Goal: Task Accomplishment & Management: Use online tool/utility

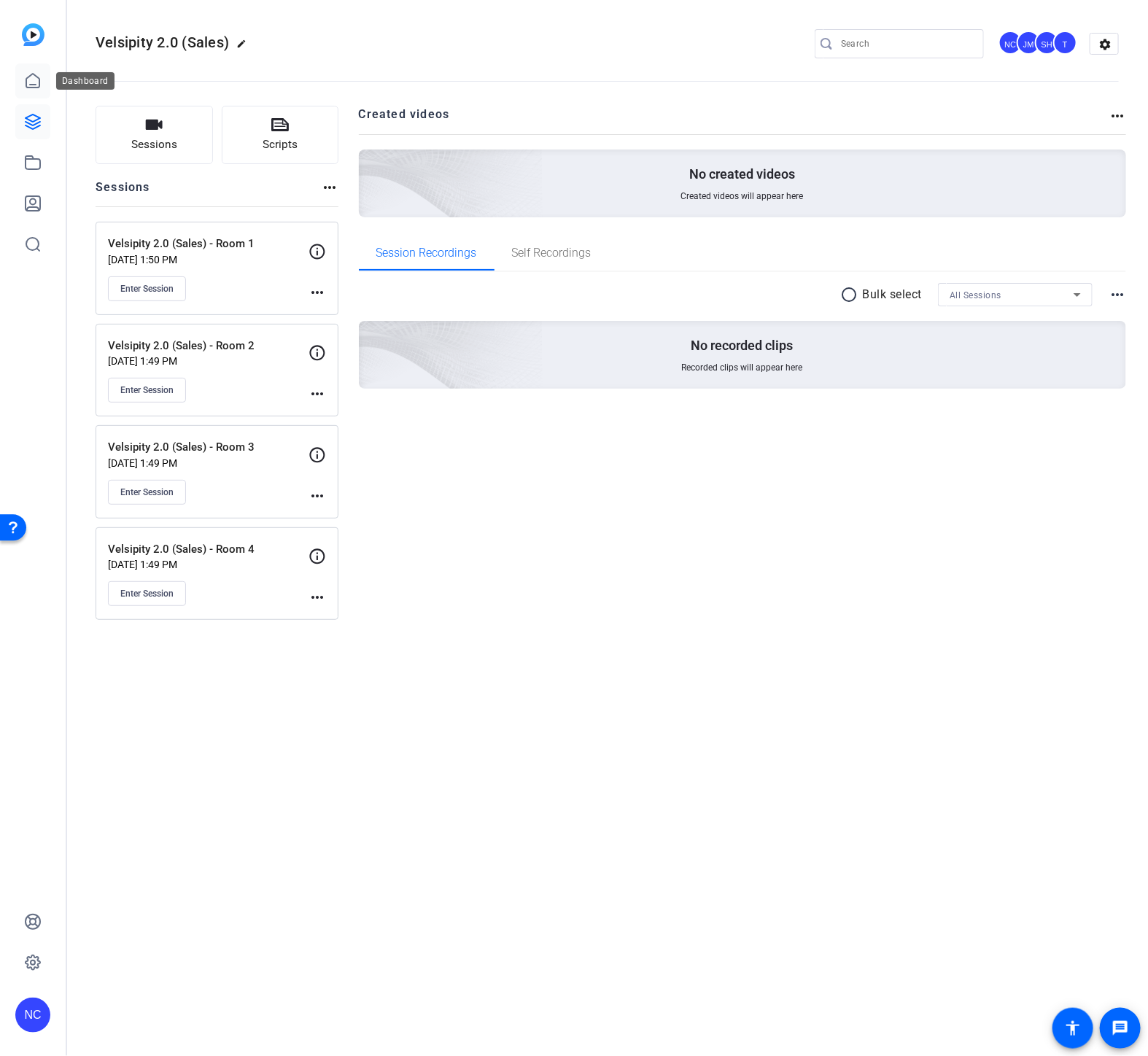
click at [31, 75] on icon at bounding box center [32, 81] width 13 height 14
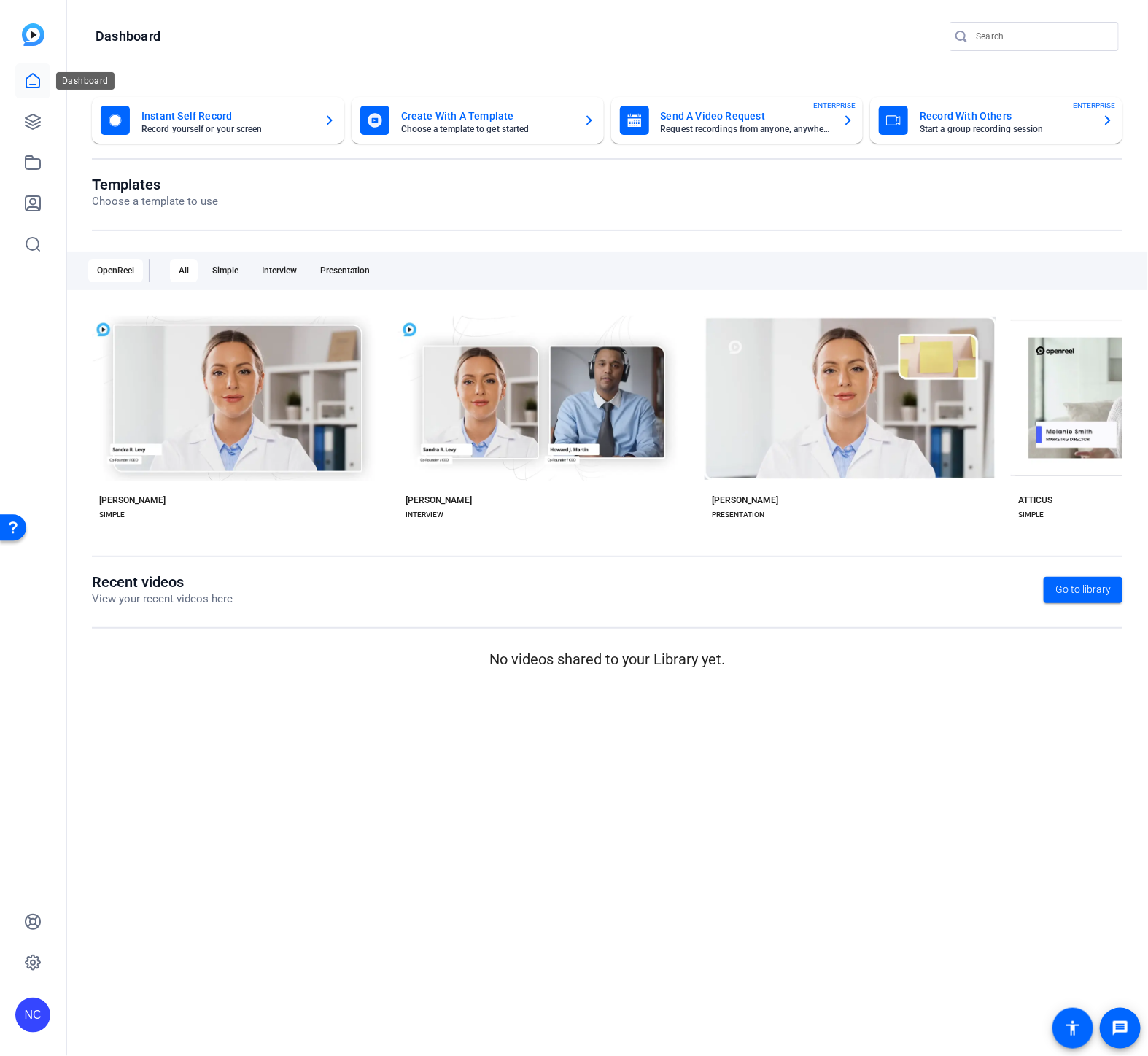
click at [43, 84] on link at bounding box center [32, 81] width 35 height 35
click at [31, 123] on icon at bounding box center [32, 122] width 18 height 18
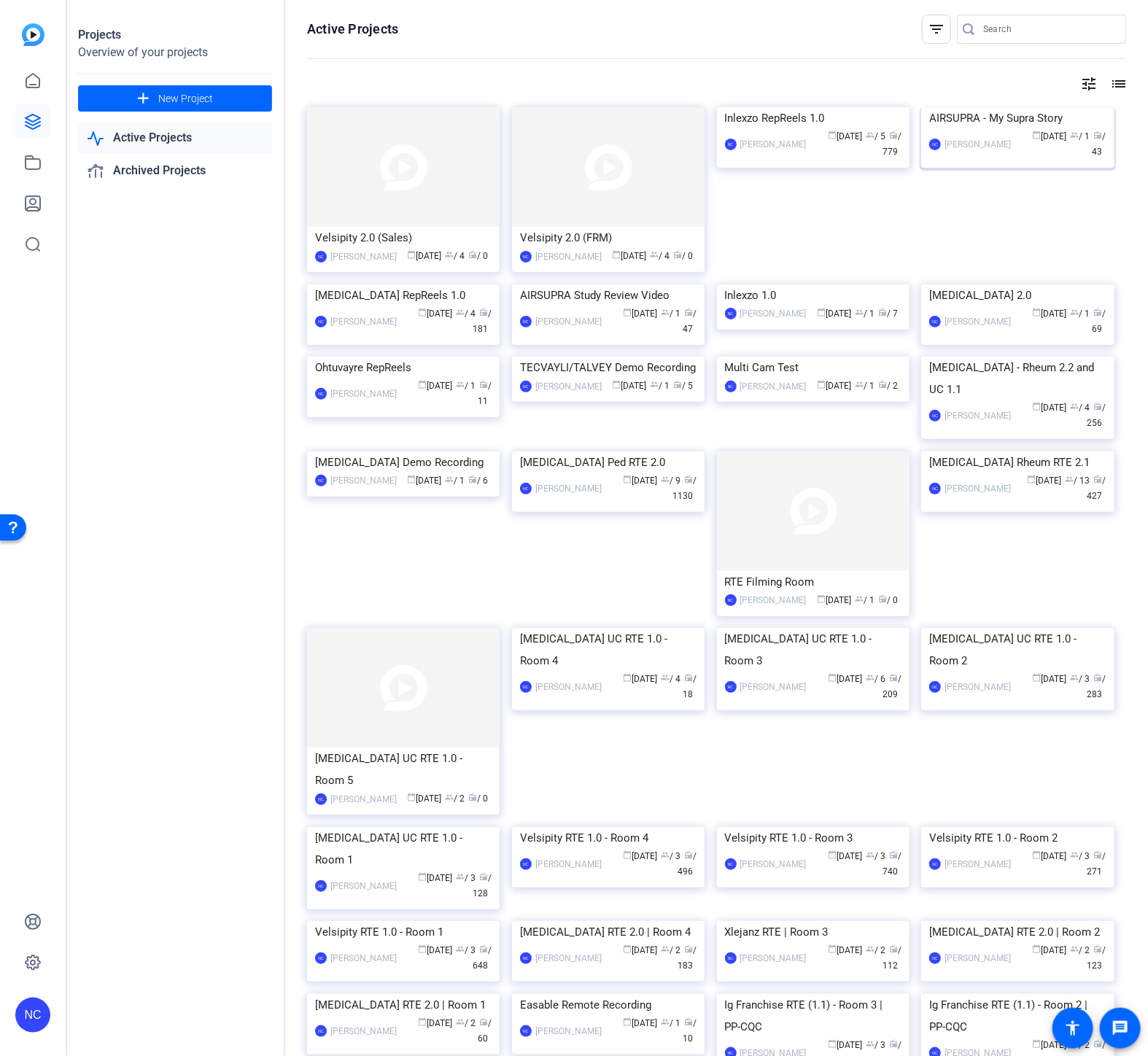
click at [979, 107] on img at bounding box center [1018, 107] width 192 height 0
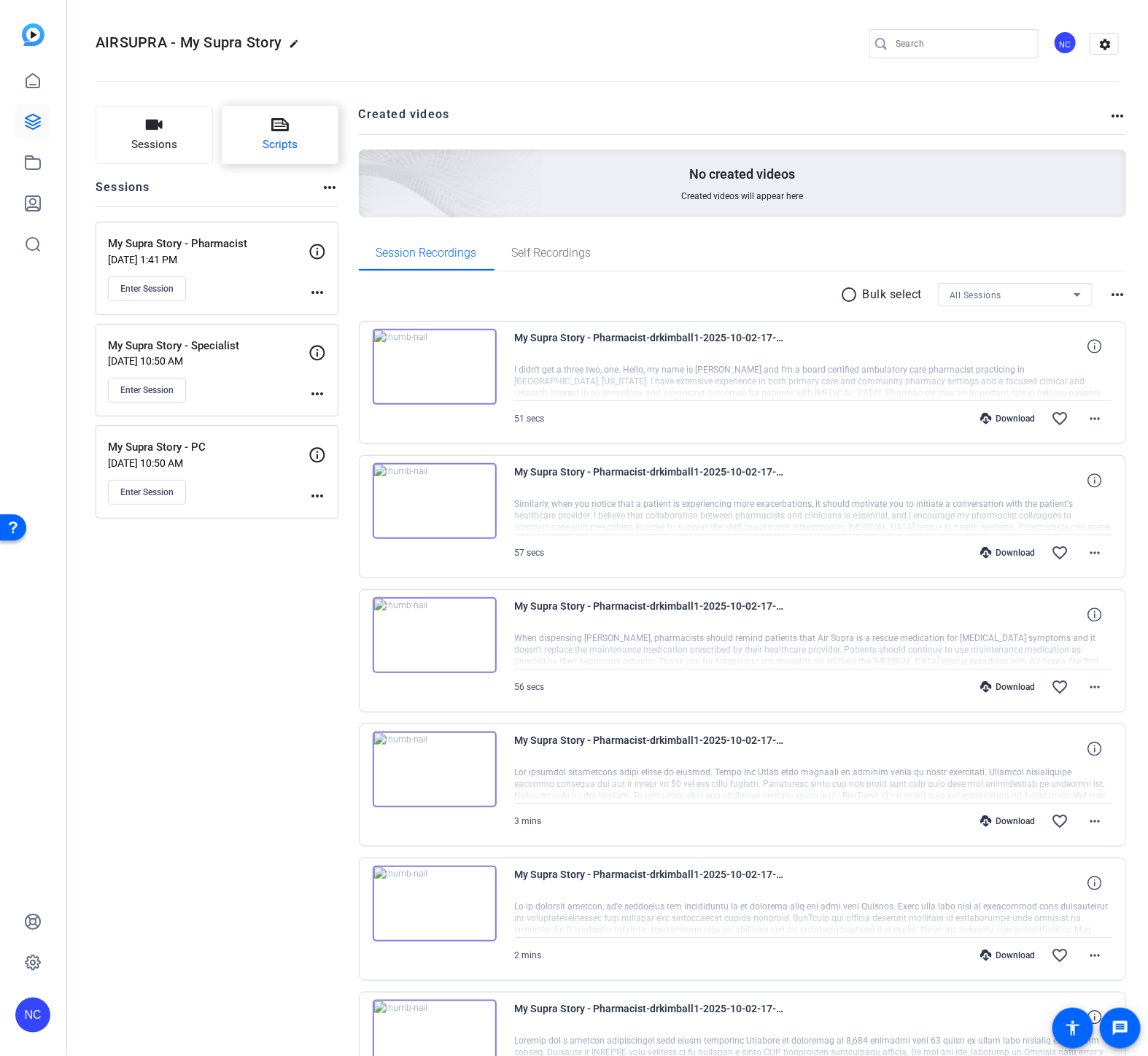
click at [304, 134] on button "Scripts" at bounding box center [281, 134] width 117 height 59
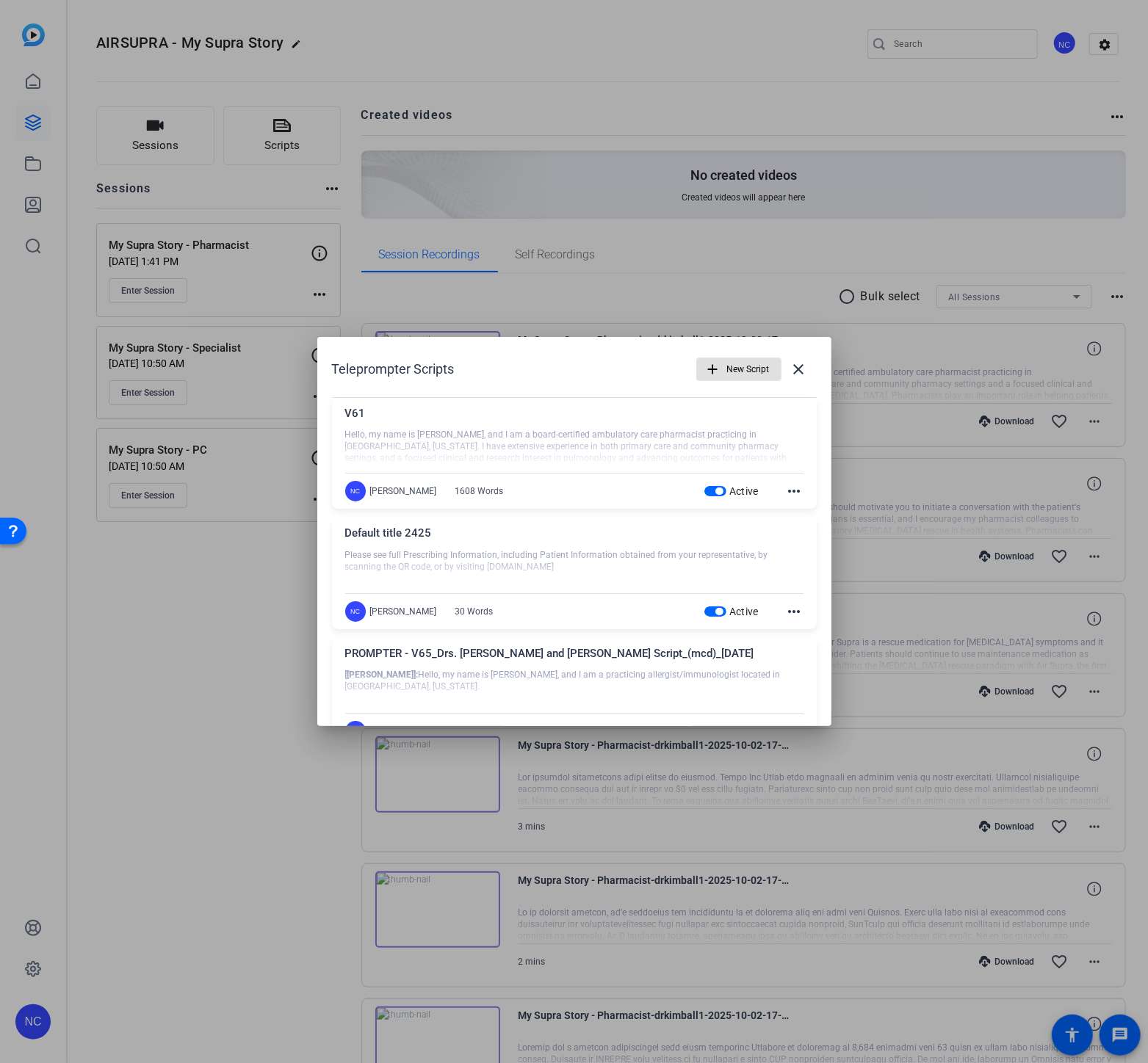
click at [786, 489] on mat-icon "more_horiz" at bounding box center [794, 491] width 18 height 18
click at [619, 481] on div at bounding box center [574, 531] width 1148 height 1063
click at [804, 487] on div "V61 Hello, my name is [PERSON_NAME], and I am a board-certified ambulatory care…" at bounding box center [574, 454] width 485 height 111
click at [793, 491] on mat-icon "more_horiz" at bounding box center [794, 491] width 18 height 18
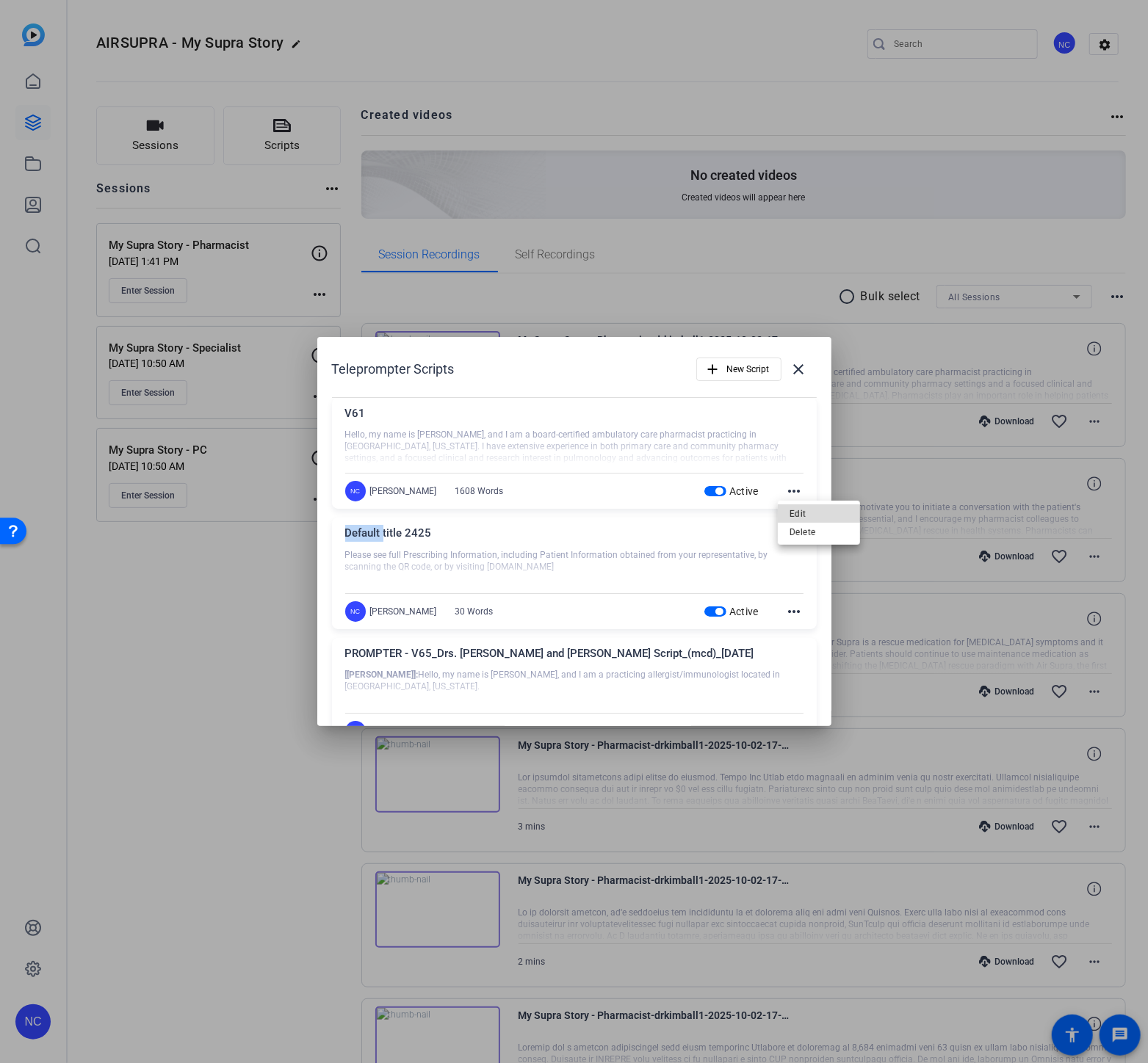
click at [816, 514] on span "Edit" at bounding box center [819, 513] width 59 height 18
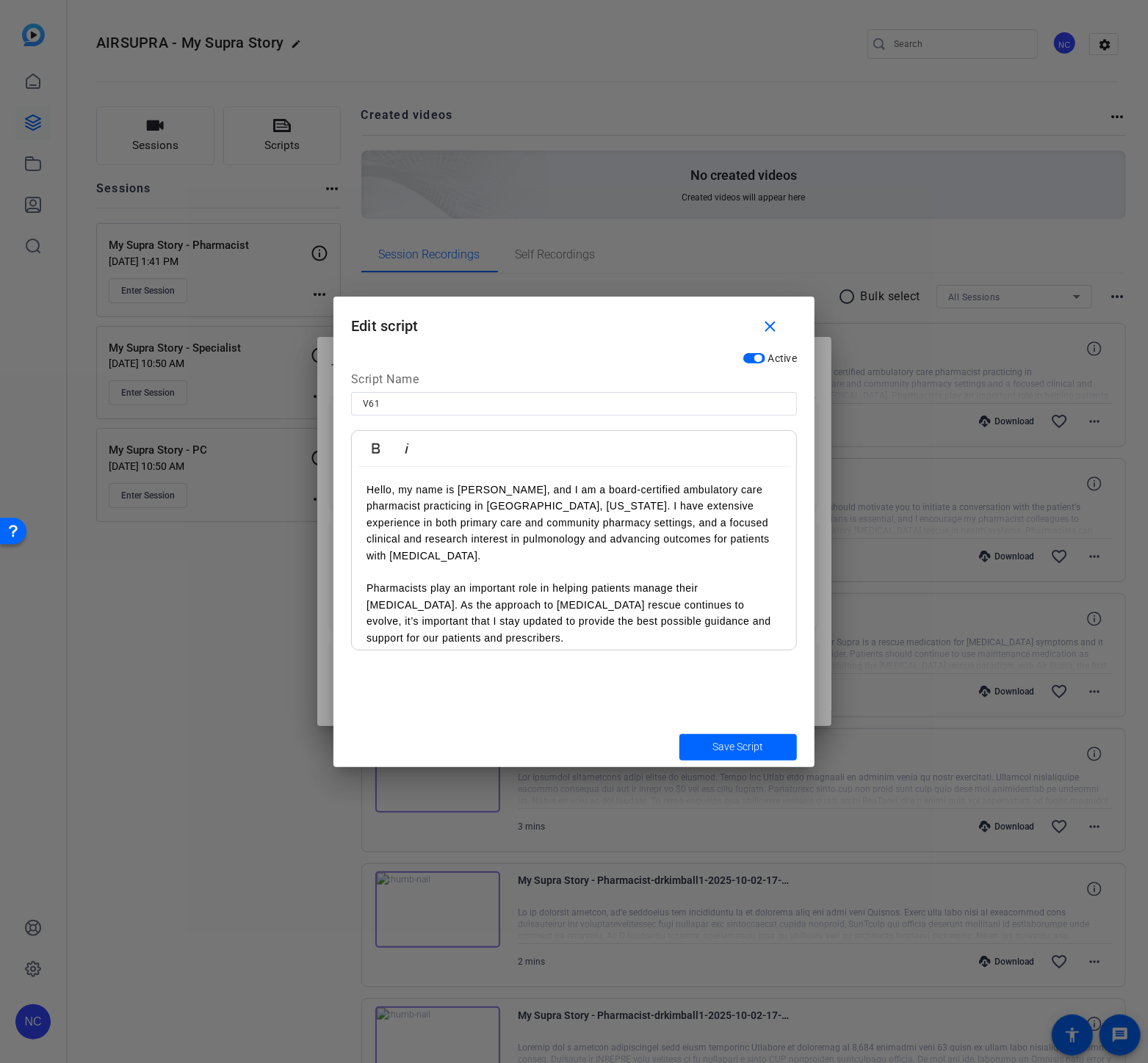
click at [679, 540] on p "Hello, my name is [PERSON_NAME], and I am a board-certified ambulatory care pha…" at bounding box center [574, 564] width 415 height 164
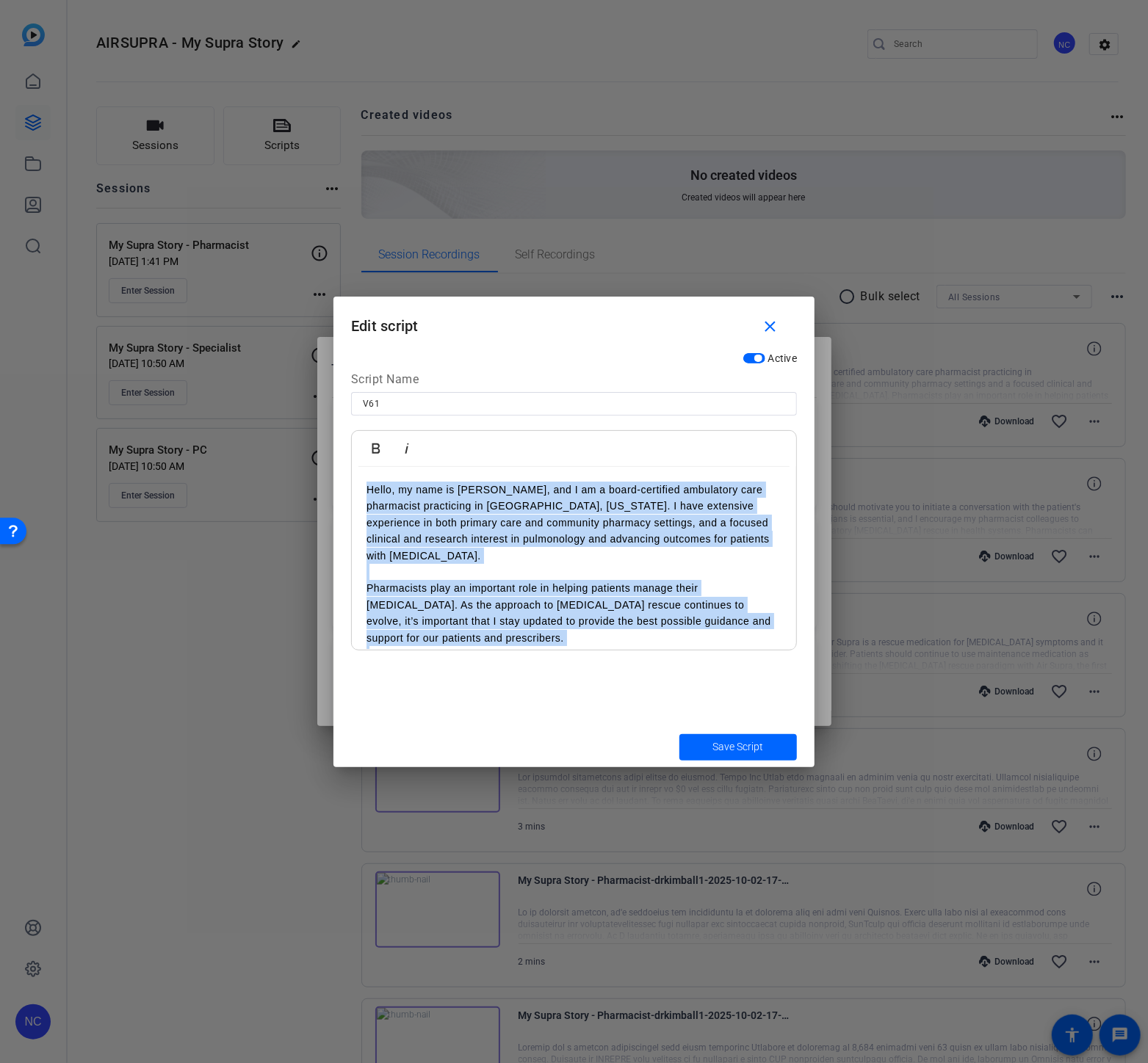
copy div "Lorem, ip dolo si Am Consect Adipisc, eli S do e tempo-incididun utlaboreet dol…"
click at [782, 325] on span "button" at bounding box center [773, 327] width 47 height 35
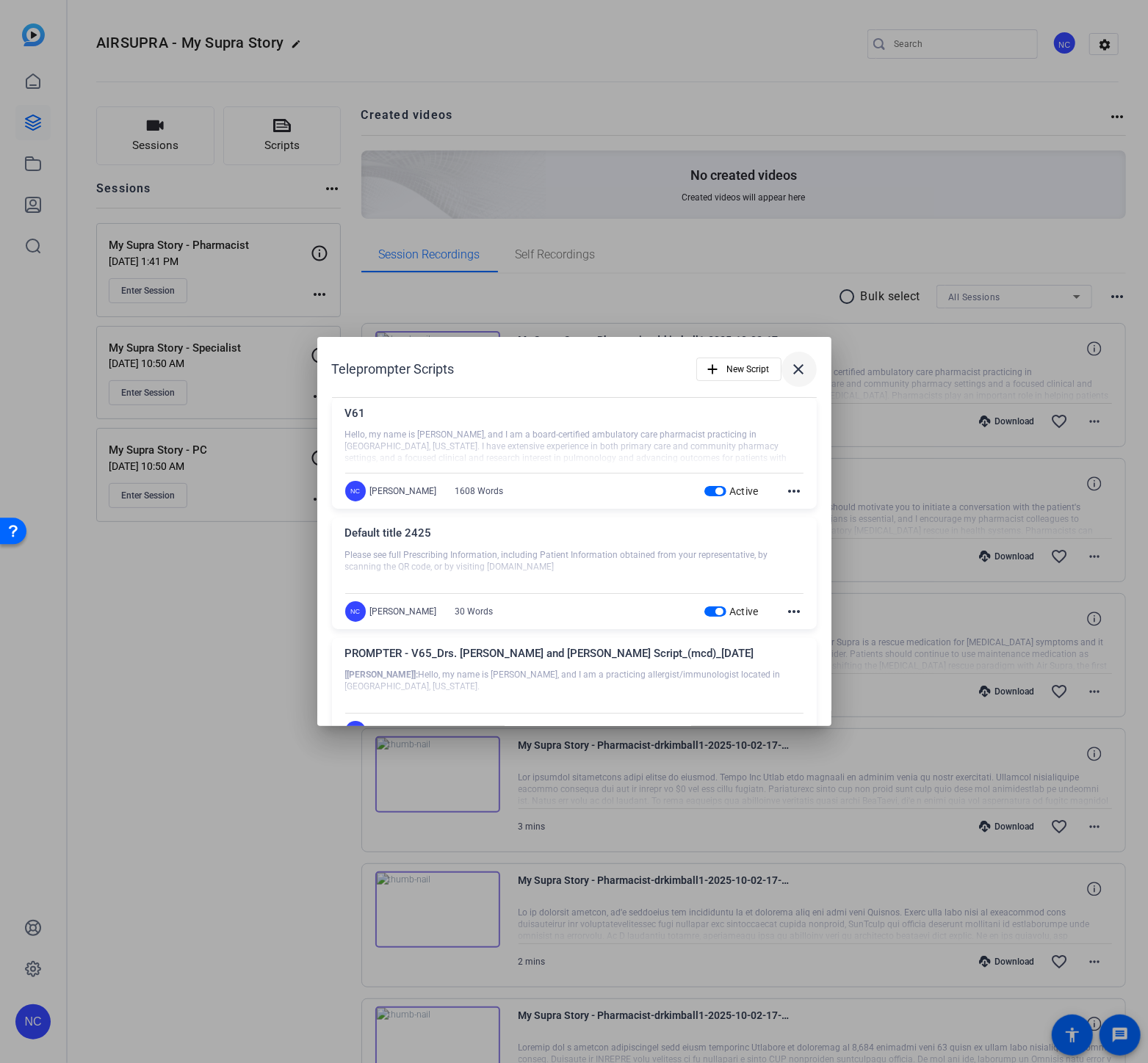
click at [790, 369] on mat-icon "close" at bounding box center [798, 369] width 18 height 18
